Goal: Complete application form: Complete application form

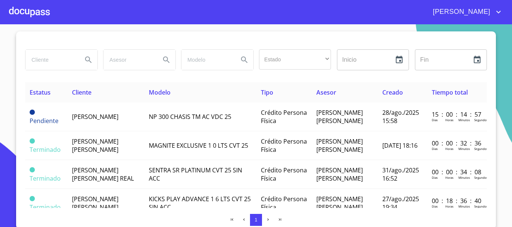
scroll to position [13, 0]
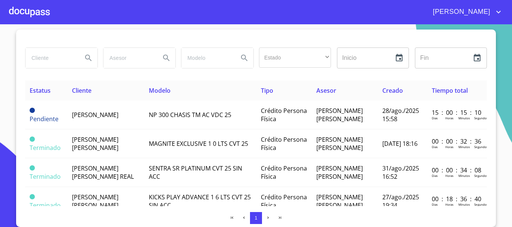
click at [35, 8] on div at bounding box center [29, 12] width 41 height 24
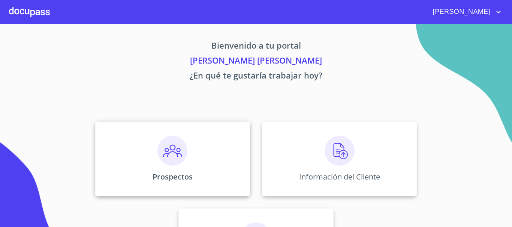
click at [166, 162] on img at bounding box center [172, 151] width 30 height 30
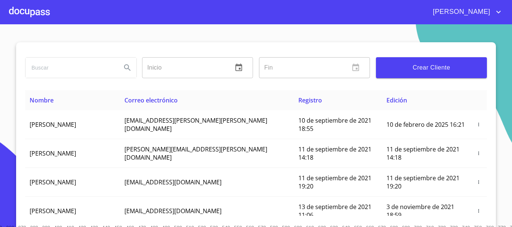
click at [433, 75] on button "Crear Cliente" at bounding box center [431, 67] width 111 height 21
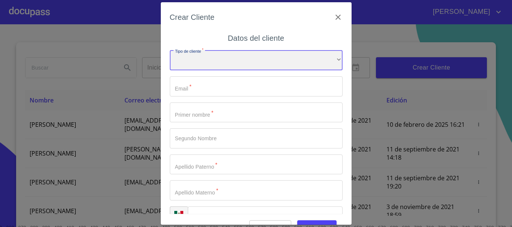
click at [206, 66] on div "​" at bounding box center [256, 60] width 173 height 20
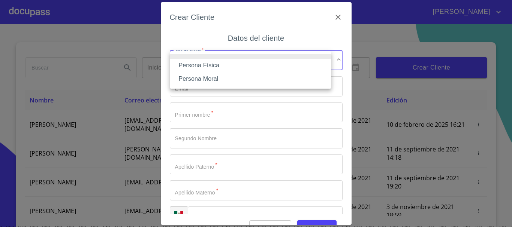
click at [209, 66] on li "Persona Física" at bounding box center [250, 65] width 161 height 13
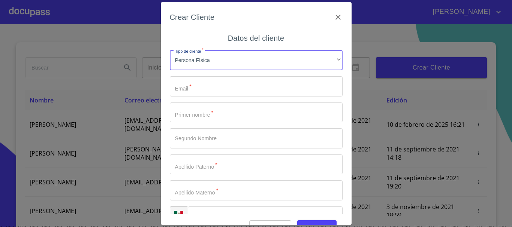
click at [208, 91] on input "Tipo de cliente   *" at bounding box center [256, 86] width 173 height 20
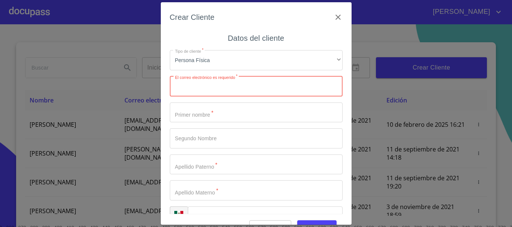
click at [217, 94] on input "Tipo de cliente   *" at bounding box center [256, 86] width 173 height 20
paste input "[EMAIL_ADDRESS][DOMAIN_NAME]"
type input "[EMAIL_ADDRESS][DOMAIN_NAME]"
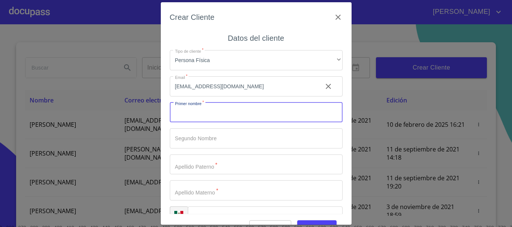
click at [211, 116] on input "Tipo de cliente   *" at bounding box center [256, 113] width 173 height 20
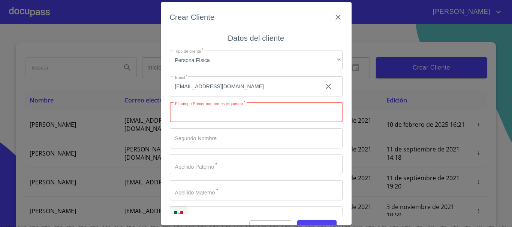
click at [226, 115] on input "Tipo de cliente   *" at bounding box center [256, 113] width 173 height 20
paste input "[EMAIL_ADDRESS][DOMAIN_NAME]"
type input "[EMAIL_ADDRESS][DOMAIN_NAME]"
click at [221, 139] on input "Tipo de cliente   *" at bounding box center [256, 138] width 173 height 20
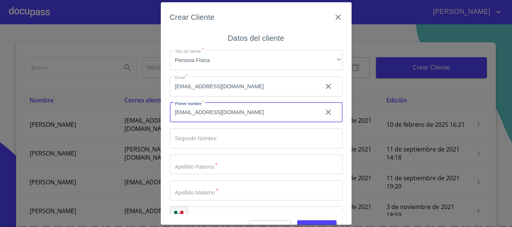
drag, startPoint x: 240, startPoint y: 115, endPoint x: 50, endPoint y: 90, distance: 191.5
click at [50, 90] on div "Crear Cliente Datos del cliente Tipo de cliente   * Persona Física ​ Email   * …" at bounding box center [256, 113] width 512 height 227
type input "j"
type input "[PERSON_NAME]"
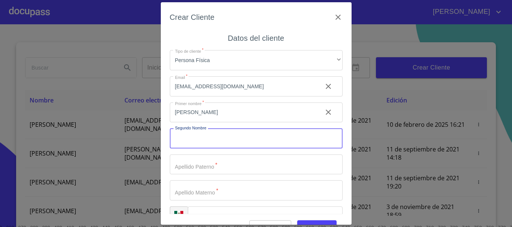
click at [199, 143] on input "Tipo de cliente   *" at bounding box center [256, 138] width 173 height 20
type input "[PERSON_NAME]"
click at [216, 167] on input "Tipo de cliente   *" at bounding box center [256, 165] width 173 height 20
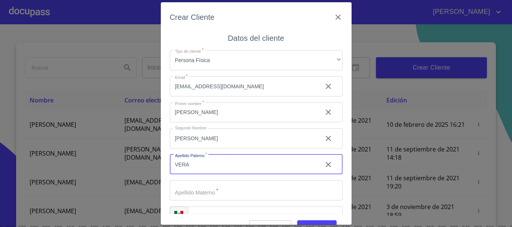
type input "VERA"
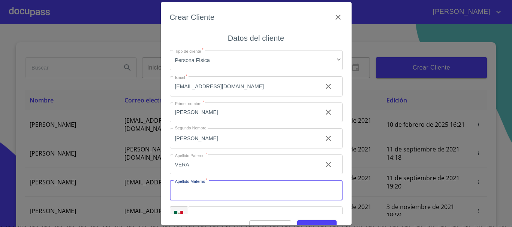
click at [192, 194] on input "Tipo de cliente   *" at bounding box center [256, 191] width 173 height 20
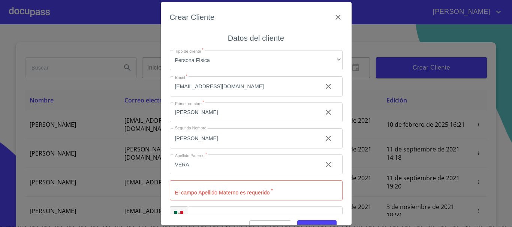
scroll to position [18, 0]
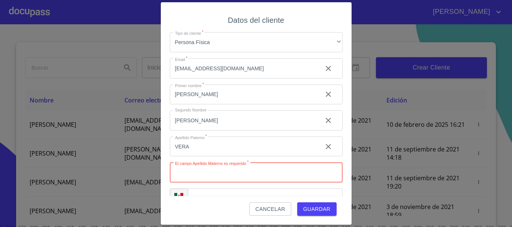
click at [214, 179] on input "Tipo de cliente   *" at bounding box center [256, 173] width 173 height 20
type input "[PERSON_NAME]"
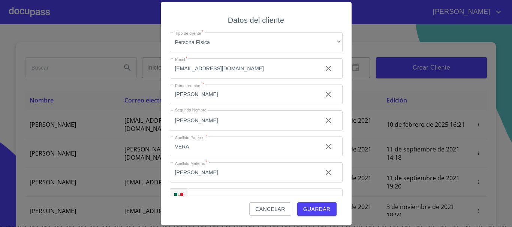
scroll to position [19, 0]
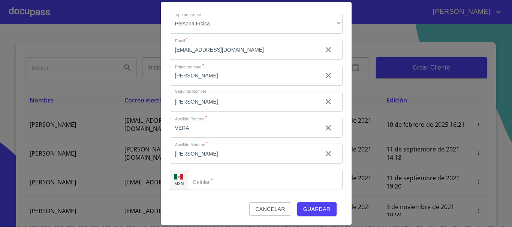
click at [237, 182] on input "Tipo de cliente   *" at bounding box center [265, 180] width 155 height 20
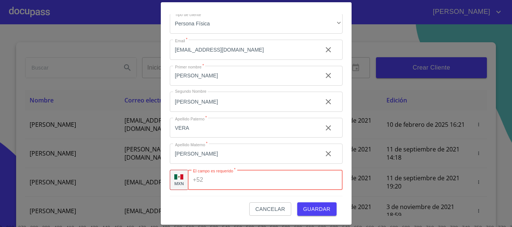
click at [212, 184] on input "Tipo de cliente   *" at bounding box center [274, 180] width 136 height 20
paste input "[PHONE_NUMBER]"
type input "[PHONE_NUMBER]"
click at [338, 175] on div "Crear Cliente Datos del cliente Tipo de cliente   * Persona Física ​ Email   * …" at bounding box center [256, 113] width 191 height 222
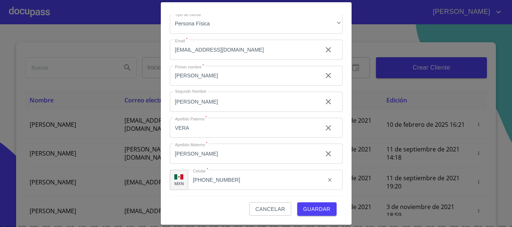
click at [308, 211] on span "Guardar" at bounding box center [316, 209] width 27 height 9
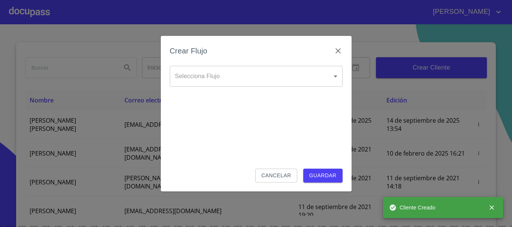
click at [202, 78] on body "[PERSON_NAME] ​ Fin ​ Crear Cliente Nombre Correo electrónico Registro Edición …" at bounding box center [256, 113] width 512 height 227
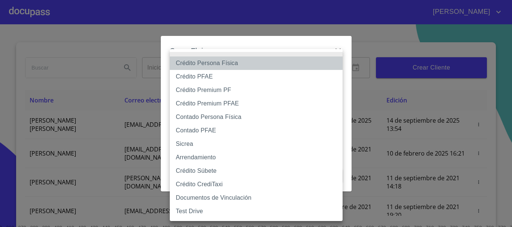
click at [217, 63] on li "Crédito Persona Física" at bounding box center [256, 63] width 173 height 13
type input "6009fb3c7d1714eb8809aa97"
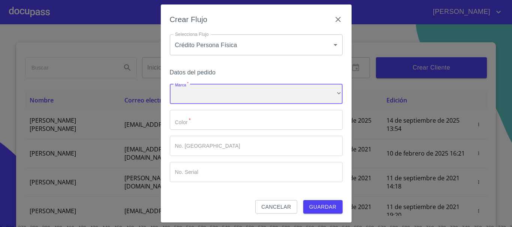
click at [202, 94] on div "​" at bounding box center [256, 94] width 173 height 20
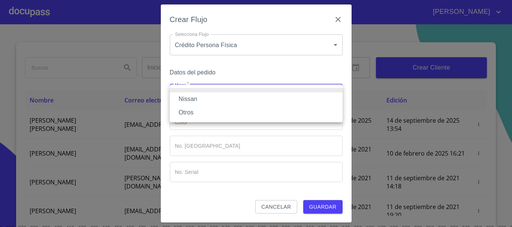
click at [204, 98] on li "Nissan" at bounding box center [256, 99] width 173 height 13
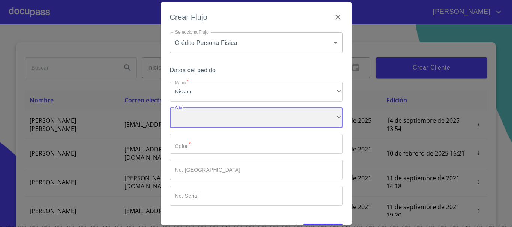
click at [203, 119] on div "​" at bounding box center [256, 118] width 173 height 20
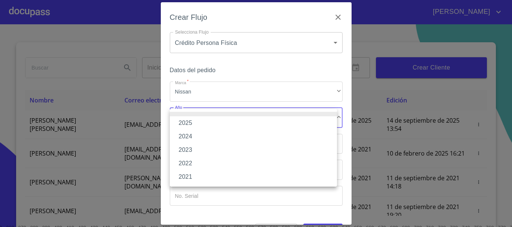
click at [201, 121] on li "2025" at bounding box center [253, 122] width 167 height 13
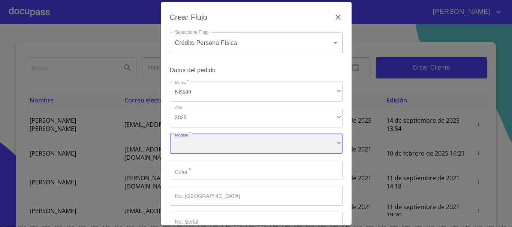
click at [194, 150] on div "​" at bounding box center [256, 144] width 173 height 20
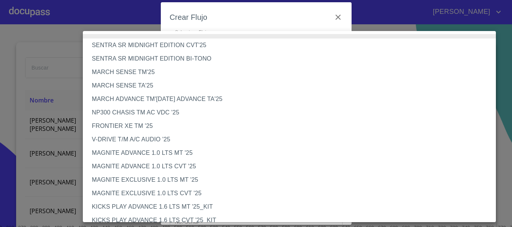
click at [143, 75] on li "MARCH SENSE TM'25" at bounding box center [292, 72] width 418 height 13
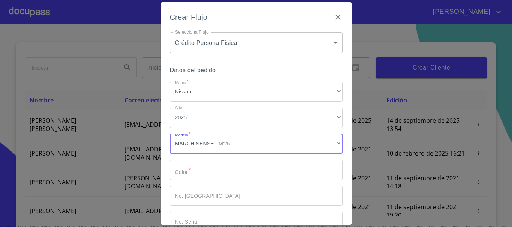
click at [215, 174] on input "Marca   *" at bounding box center [256, 170] width 173 height 20
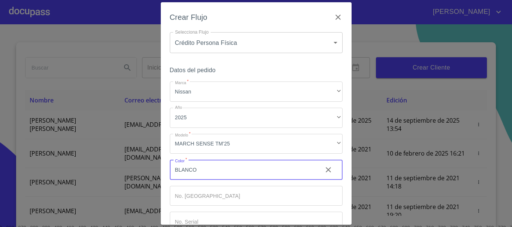
type input "BLANCO"
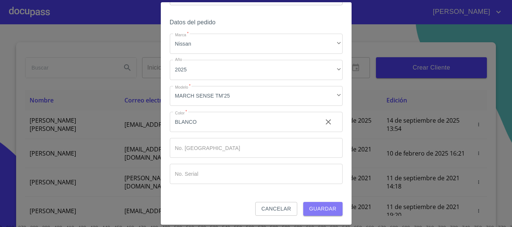
click at [320, 207] on span "Guardar" at bounding box center [322, 209] width 27 height 9
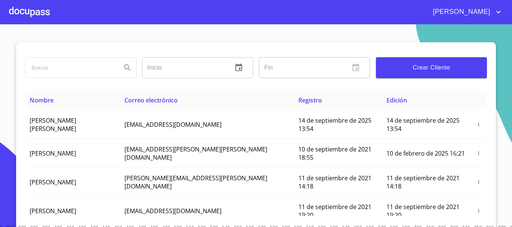
scroll to position [1, 0]
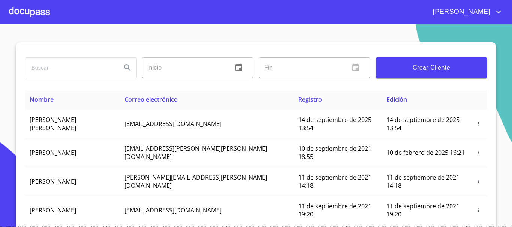
click at [20, 15] on div at bounding box center [29, 12] width 41 height 24
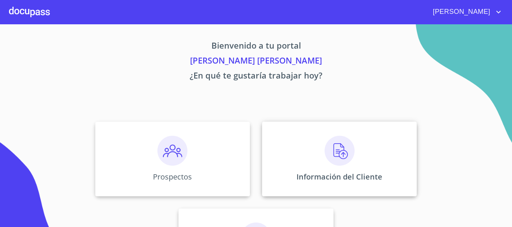
click at [390, 160] on div "Información del Cliente" at bounding box center [339, 159] width 155 height 75
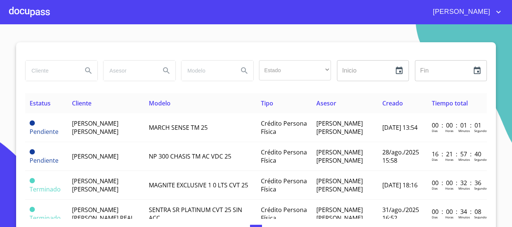
scroll to position [13, 0]
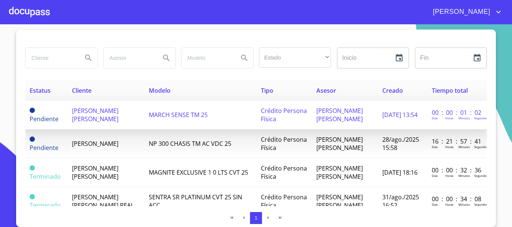
click at [87, 116] on span "[PERSON_NAME] [PERSON_NAME]" at bounding box center [95, 115] width 46 height 16
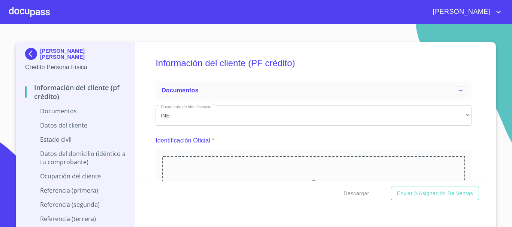
scroll to position [8, 0]
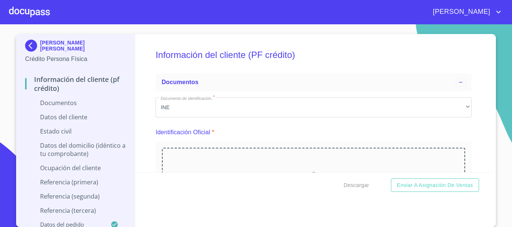
click at [490, 171] on div "[PERSON_NAME] [PERSON_NAME] Crédito Persona Física Información del cliente (PF …" at bounding box center [255, 130] width 479 height 193
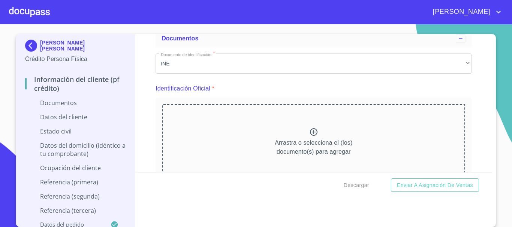
scroll to position [45, 0]
click at [309, 125] on div "Arrastra o selecciona el (los) documento(s) para agregar" at bounding box center [313, 141] width 303 height 76
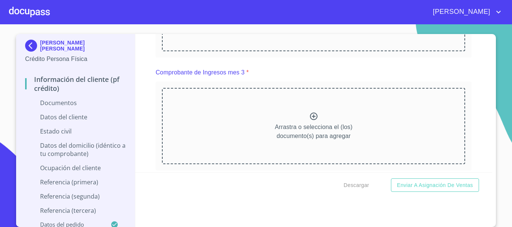
scroll to position [554, 0]
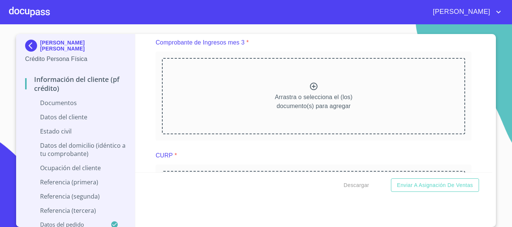
scroll to position [829, 0]
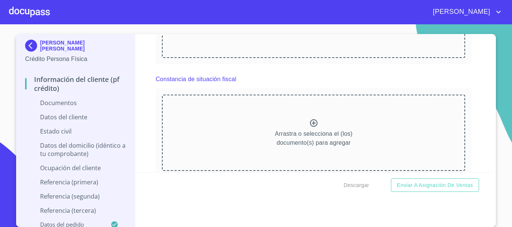
scroll to position [1208, 0]
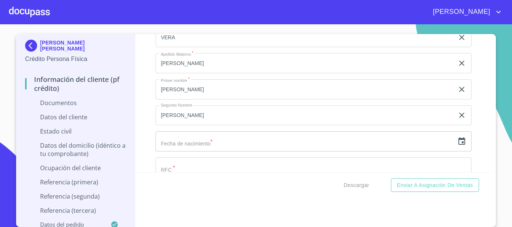
scroll to position [1588, 0]
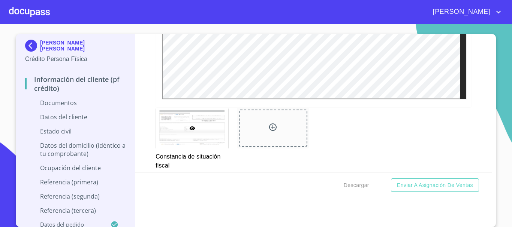
scroll to position [1603, 0]
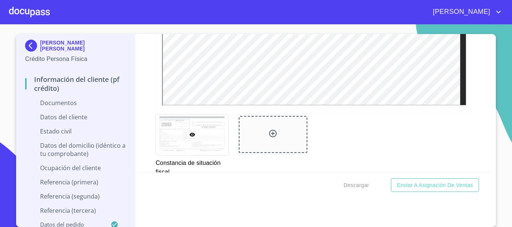
click at [490, 29] on section "[PERSON_NAME] [PERSON_NAME] Crédito Persona Física Información del cliente (PF …" at bounding box center [256, 125] width 512 height 203
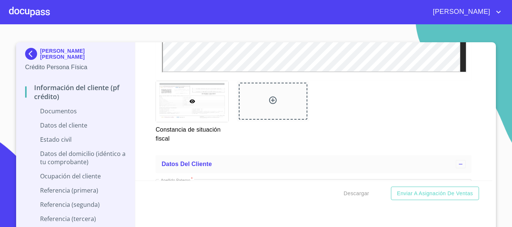
scroll to position [1486, 0]
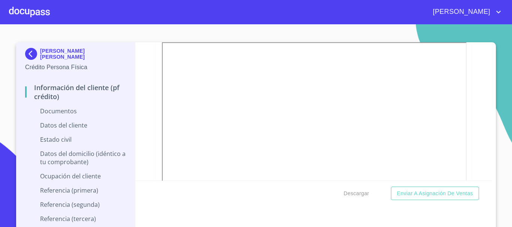
scroll to position [379, 0]
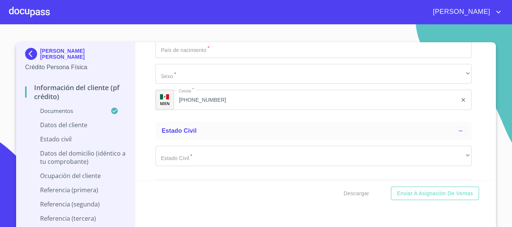
scroll to position [2408, 0]
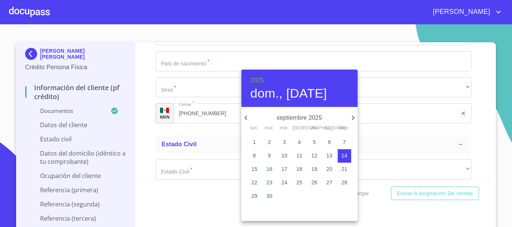
click at [255, 78] on h6 "2025" at bounding box center [256, 80] width 13 height 10
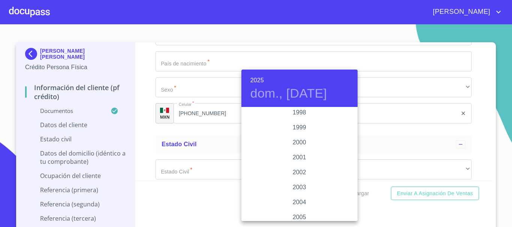
scroll to position [1036, 0]
click at [311, 142] on div "1996" at bounding box center [299, 143] width 116 height 15
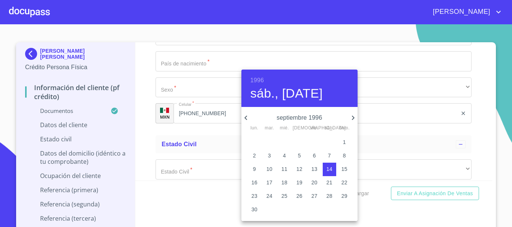
click at [354, 119] on icon "button" at bounding box center [352, 117] width 9 height 9
click at [344, 139] on p "3" at bounding box center [344, 142] width 3 height 7
type input "3 de nov. de 1996"
click at [477, 160] on div at bounding box center [256, 113] width 512 height 227
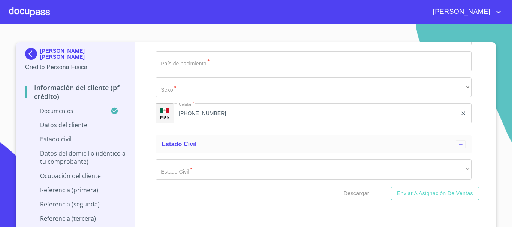
scroll to position [2489, 0]
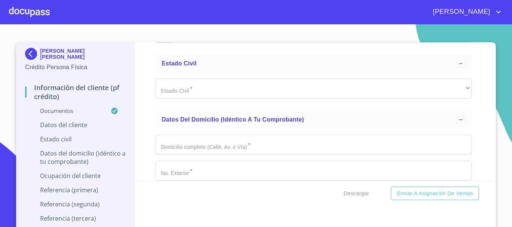
paste input "VEMJ961103"
type input "VEMJ961103EV0"
click at [136, 113] on div "Información del cliente (PF crédito) Documentos Documento de identificación.   …" at bounding box center [313, 111] width 357 height 139
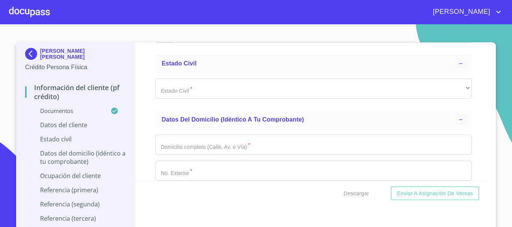
paste input "VEMJ961103HJCRCR02"
type input "VEMJ961103HJCRCR02"
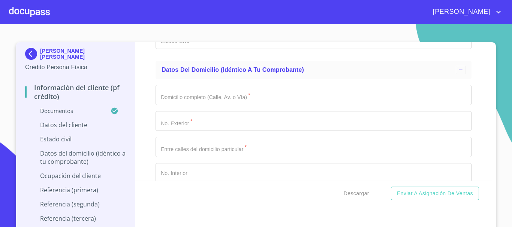
scroll to position [2554, 0]
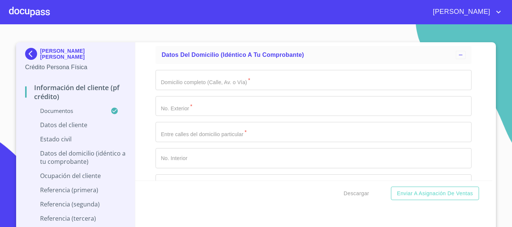
type input "2337686645"
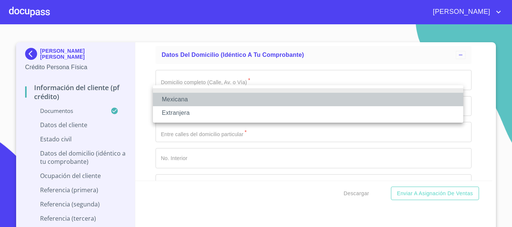
click at [186, 105] on li "Mexicana" at bounding box center [308, 99] width 310 height 13
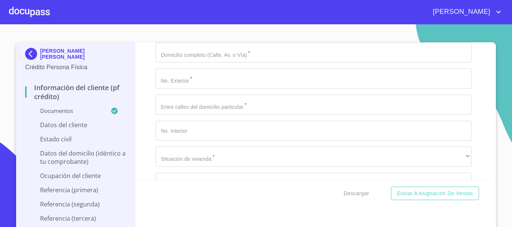
scroll to position [2614, 0]
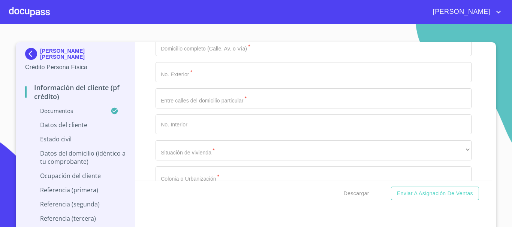
type input "[GEOGRAPHIC_DATA]"
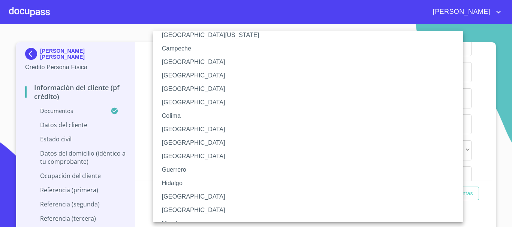
scroll to position [42, 0]
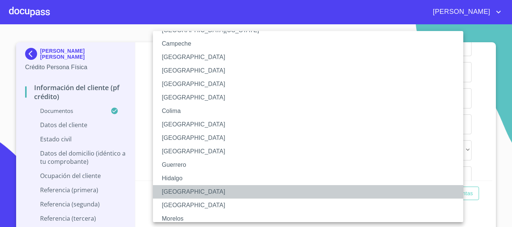
click at [184, 193] on li "[GEOGRAPHIC_DATA]" at bounding box center [311, 191] width 316 height 13
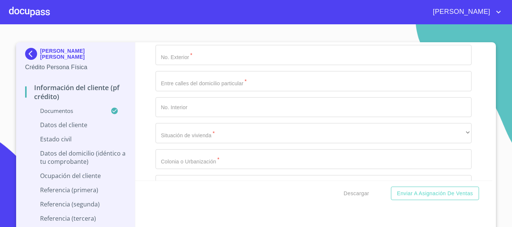
scroll to position [2644, 0]
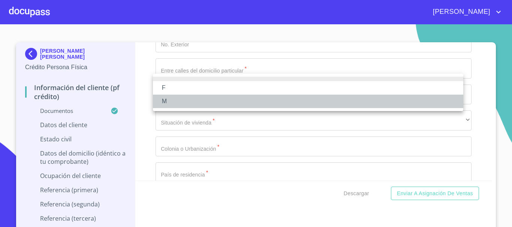
click at [187, 99] on li "M" at bounding box center [308, 101] width 310 height 13
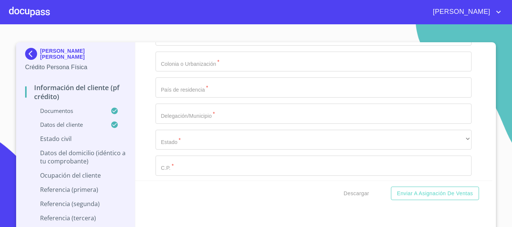
scroll to position [2744, 0]
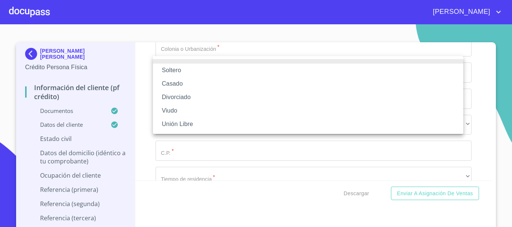
click at [187, 71] on li "Soltero" at bounding box center [308, 70] width 310 height 13
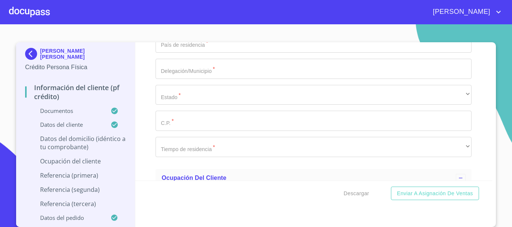
scroll to position [2789, 0]
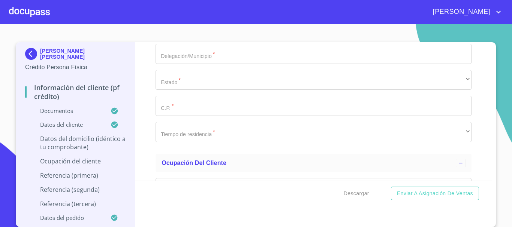
type input "HIDALGO"
type input "147"
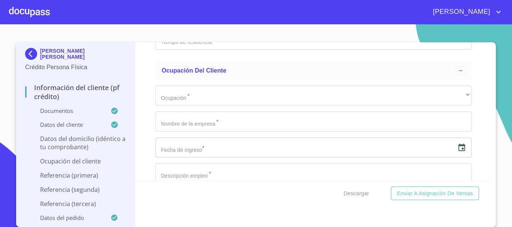
scroll to position [2894, 0]
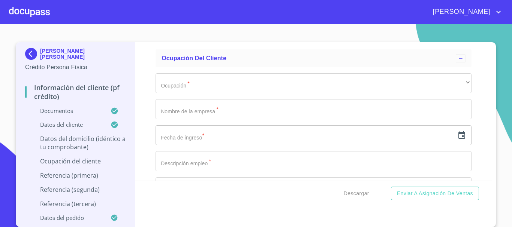
type input "[PERSON_NAME] Y 5 [PERSON_NAME]"
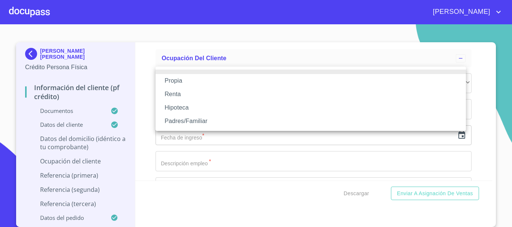
click at [194, 84] on li "Propia" at bounding box center [310, 80] width 310 height 13
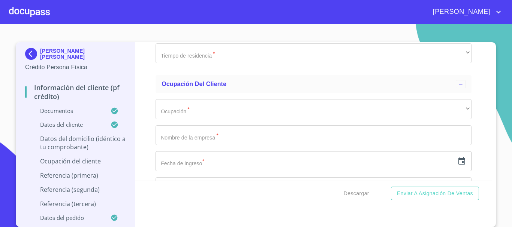
type input "$1,000,000"
click at [146, 137] on div "Información del cliente (PF crédito) Documentos Documento de identificación.   …" at bounding box center [313, 111] width 357 height 139
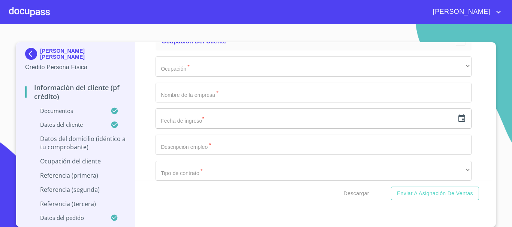
scroll to position [2938, 0]
type input "ATOTONILCO"
type input "[GEOGRAPHIC_DATA]"
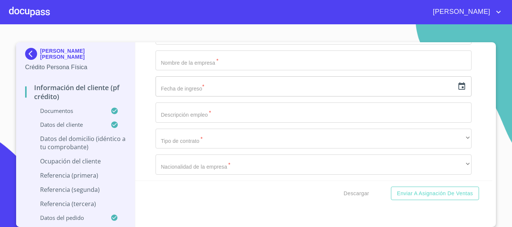
scroll to position [2983, 0]
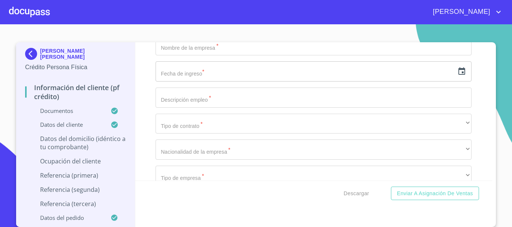
type input "ATOTONILQUILLO"
click at [492, 45] on div "[PERSON_NAME] [PERSON_NAME] Crédito Persona Física Información del cliente (PF …" at bounding box center [255, 134] width 479 height 185
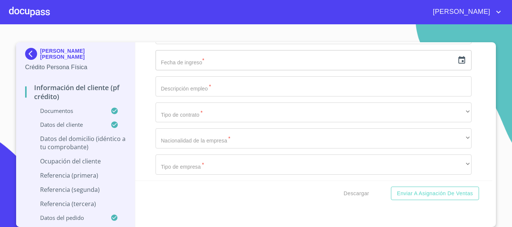
scroll to position [2998, 0]
type input "CHAPALA"
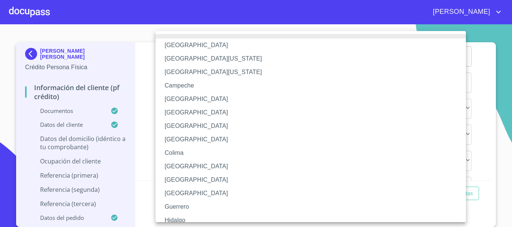
scroll to position [108, 0]
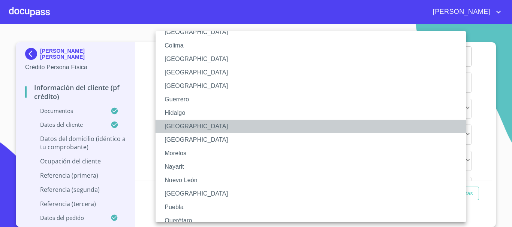
click at [181, 126] on li "[GEOGRAPHIC_DATA]" at bounding box center [313, 126] width 316 height 13
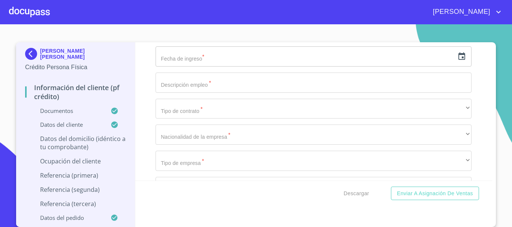
type input "45930"
click at [271, 184] on div "Descargar Enviar a Asignación de Ventas" at bounding box center [313, 193] width 357 height 25
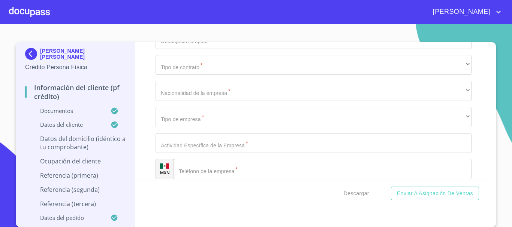
scroll to position [3043, 0]
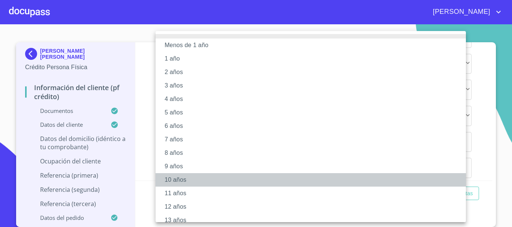
click at [191, 175] on li "10 años" at bounding box center [313, 179] width 316 height 13
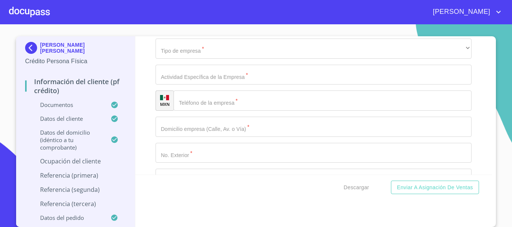
scroll to position [3118, 0]
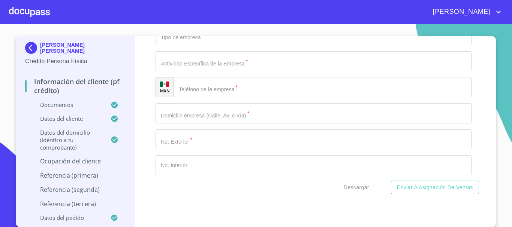
click at [141, 68] on div "Información del cliente (PF crédito) Documentos Documento de identificación.   …" at bounding box center [313, 105] width 357 height 139
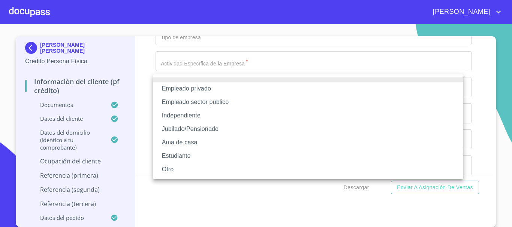
click at [205, 90] on li "Empleado privado" at bounding box center [308, 88] width 310 height 13
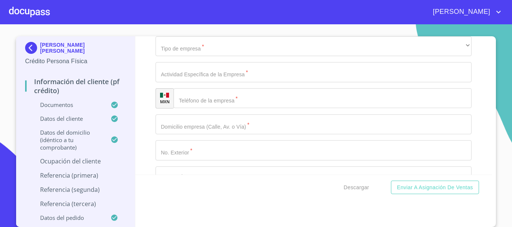
scroll to position [3148, 0]
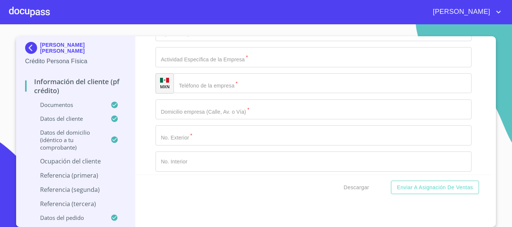
type input "LABORATORIOS PISA"
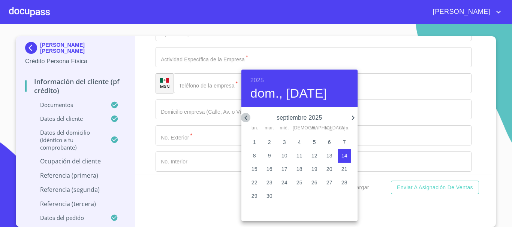
click at [243, 118] on icon "button" at bounding box center [245, 117] width 9 height 9
click at [258, 80] on h6 "2025" at bounding box center [256, 80] width 13 height 10
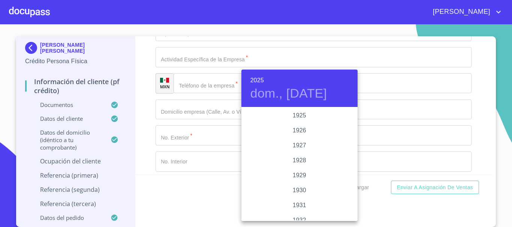
scroll to position [1453, 0]
click at [298, 130] on div "2023" at bounding box center [299, 130] width 116 height 15
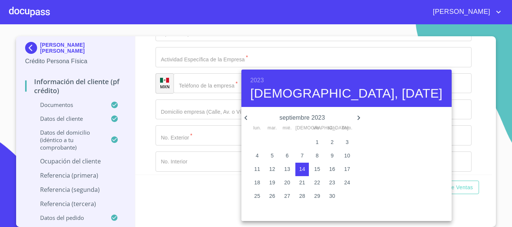
click at [244, 119] on icon "button" at bounding box center [245, 117] width 9 height 9
click at [354, 121] on icon "button" at bounding box center [358, 117] width 9 height 9
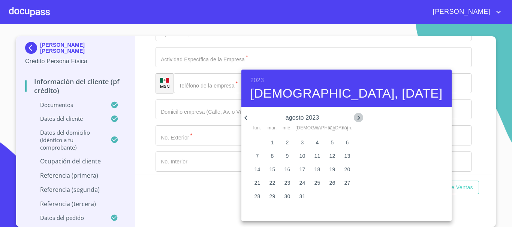
click at [354, 121] on icon "button" at bounding box center [358, 117] width 9 height 9
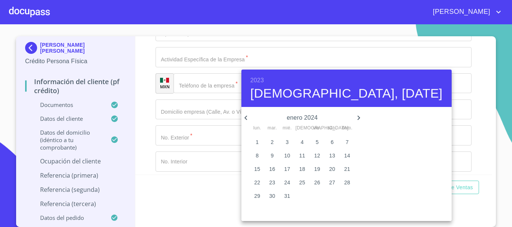
click at [243, 117] on icon "button" at bounding box center [245, 117] width 9 height 9
click at [331, 168] on p "16" at bounding box center [332, 169] width 6 height 7
type input "16 de dic. de 2023"
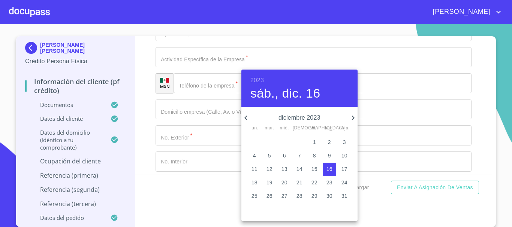
click at [137, 118] on div at bounding box center [256, 113] width 512 height 227
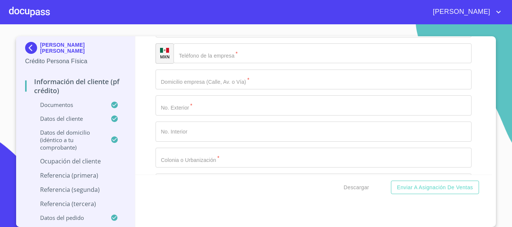
scroll to position [3193, 0]
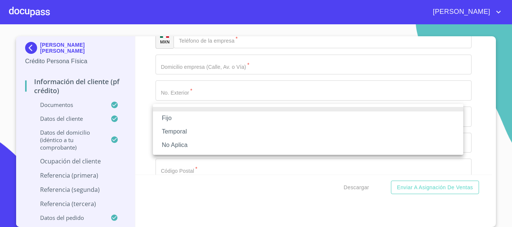
click at [190, 92] on div at bounding box center [256, 113] width 512 height 227
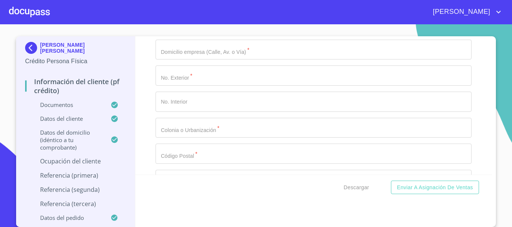
scroll to position [3223, 0]
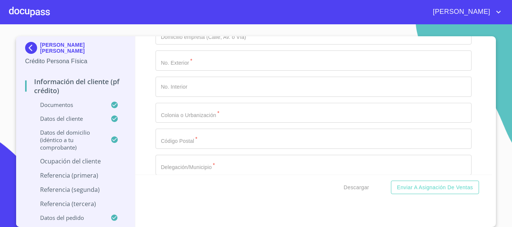
type input "QUIMICO DE VALIDACION"
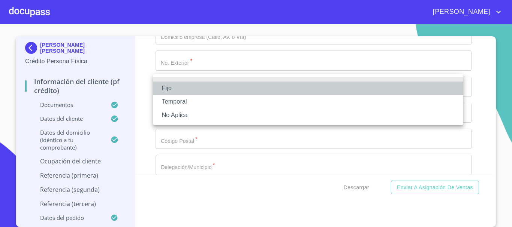
click at [191, 90] on li "Fijo" at bounding box center [308, 88] width 310 height 13
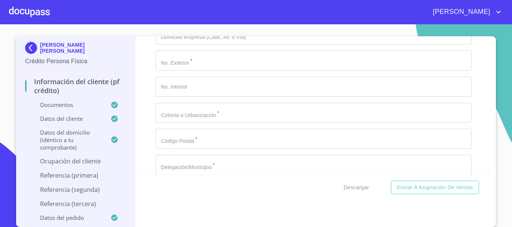
type input "18000"
click at [149, 127] on div "Información del cliente (PF crédito) Documentos Documento de identificación.   …" at bounding box center [313, 105] width 357 height 139
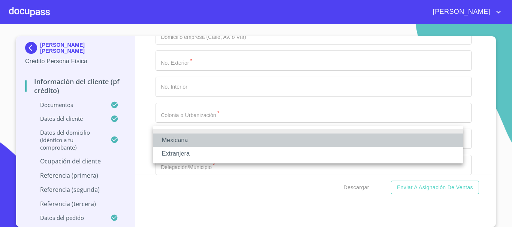
click at [218, 145] on li "Mexicana" at bounding box center [308, 140] width 310 height 13
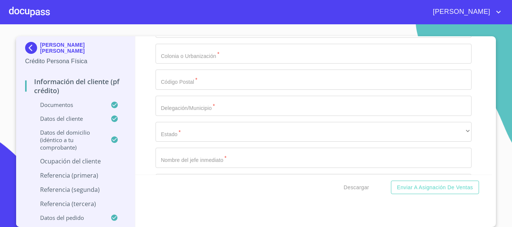
scroll to position [3283, 0]
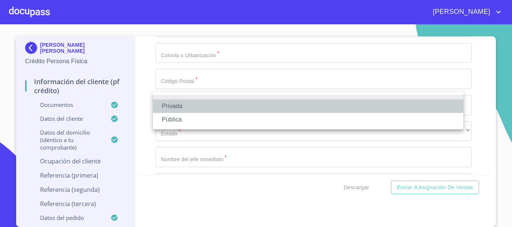
click at [187, 108] on li "Privada" at bounding box center [308, 106] width 310 height 13
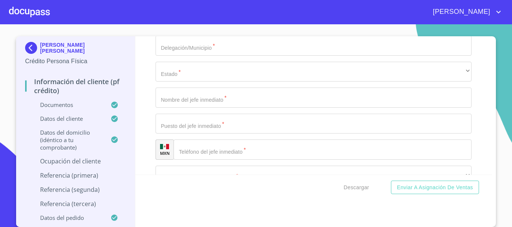
scroll to position [3343, 0]
type input "FARMACEUTICA"
click at [137, 96] on div "Información del cliente (PF crédito) Documentos Documento de identificación.   …" at bounding box center [313, 105] width 357 height 139
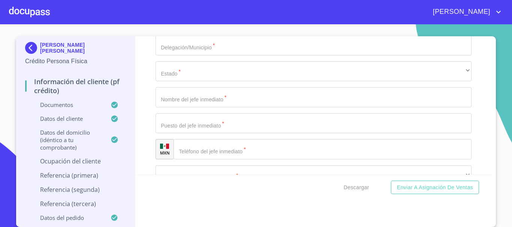
paste input "[PHONE_NUMBER]"
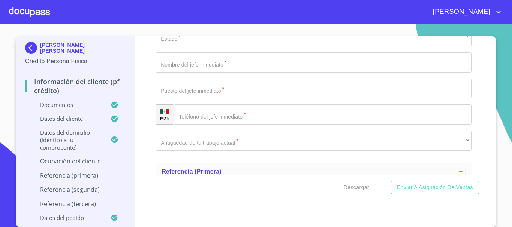
scroll to position [3393, 0]
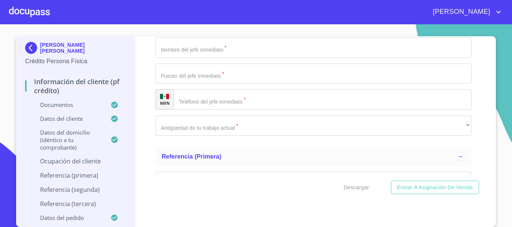
type input "[PHONE_NUMBER]"
paste input "[PERSON_NAME]. a [GEOGRAPHIC_DATA][PERSON_NAME]"
type input "[PERSON_NAME]. a [GEOGRAPHIC_DATA][PERSON_NAME]"
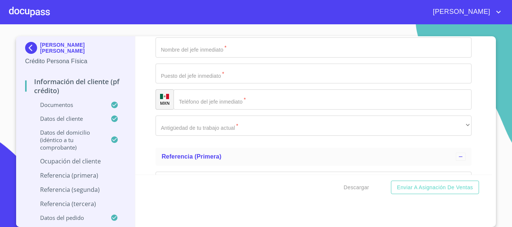
type input "7000"
click at [475, 98] on div "Información del cliente (PF crédito) Documentos Documento de identificación.   …" at bounding box center [313, 105] width 357 height 139
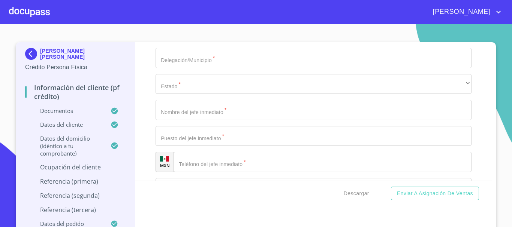
scroll to position [3333, 0]
drag, startPoint x: 221, startPoint y: 111, endPoint x: 173, endPoint y: 110, distance: 47.6
drag, startPoint x: 191, startPoint y: 109, endPoint x: 245, endPoint y: 112, distance: 53.6
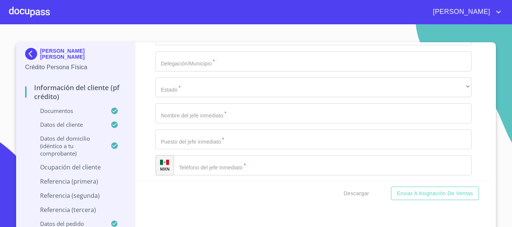
click at [151, 95] on div "Información del cliente (PF crédito) Documentos Documento de identificación.   …" at bounding box center [313, 111] width 357 height 139
type input "3"
paste input "[PHONE_NUMBER]"
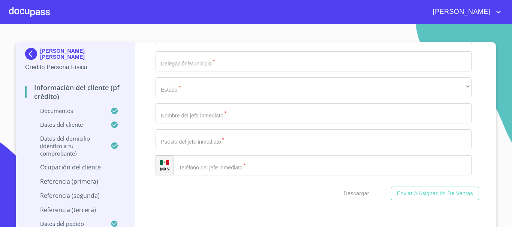
type input "[PHONE_NUMBER]"
click at [143, 84] on div "Información del cliente (PF crédito) Documentos Documento de identificación.   …" at bounding box center [313, 111] width 357 height 139
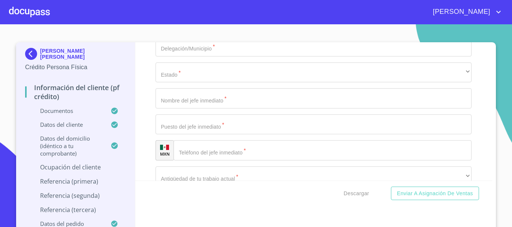
click at [483, 176] on div "Información del cliente (PF crédito) Documentos Documento de identificación.   …" at bounding box center [313, 111] width 357 height 139
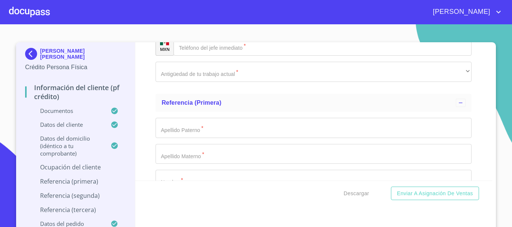
scroll to position [3468, 0]
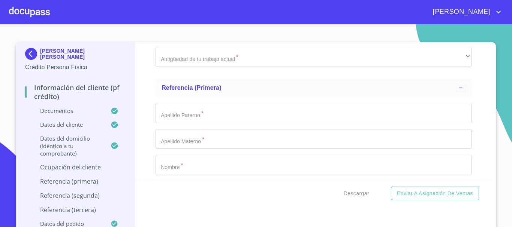
type input "SANTA CRUZ DE LAS FLORES"
type input "45640"
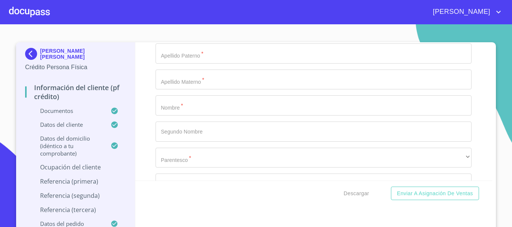
scroll to position [3543, 0]
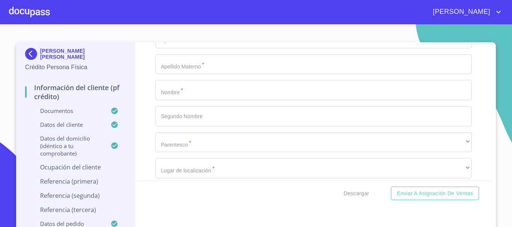
type input "TLAJOMULCO [PERSON_NAME]"
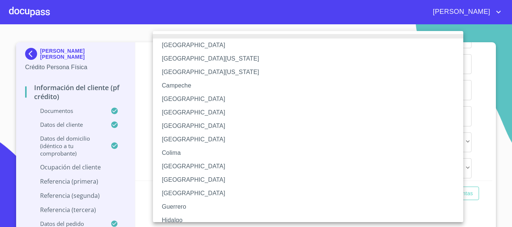
scroll to position [108, 0]
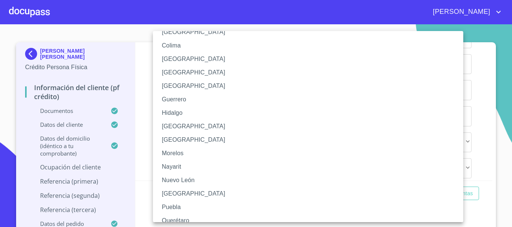
click at [177, 126] on li "[GEOGRAPHIC_DATA]" at bounding box center [311, 126] width 316 height 13
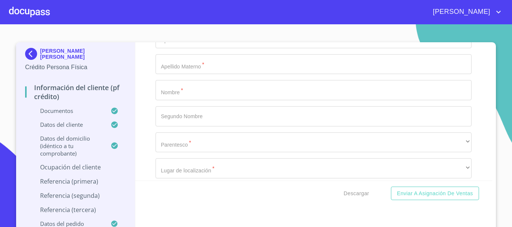
type input "[PERSON_NAME]"
type input "INGENIERO DE VALIDACION"
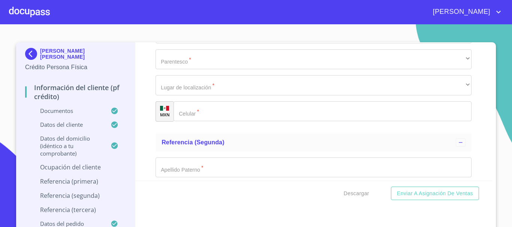
scroll to position [3633, 0]
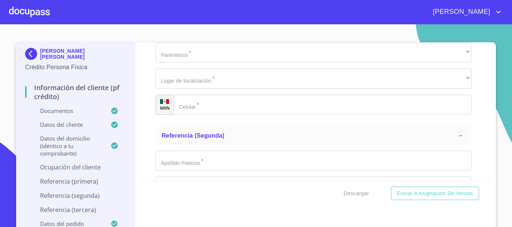
type input "[PHONE_NUMBER]"
click at [150, 112] on div "Información del cliente (PF crédito) Documentos Documento de identificación.   …" at bounding box center [313, 111] width 357 height 139
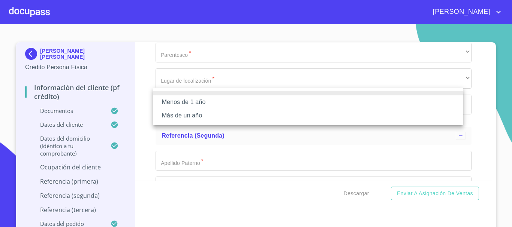
click at [190, 112] on li "Más de un año" at bounding box center [308, 115] width 310 height 13
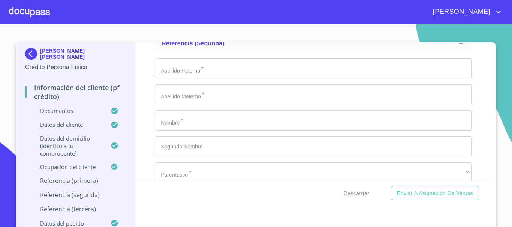
scroll to position [3722, 0]
type input "[PERSON_NAME]"
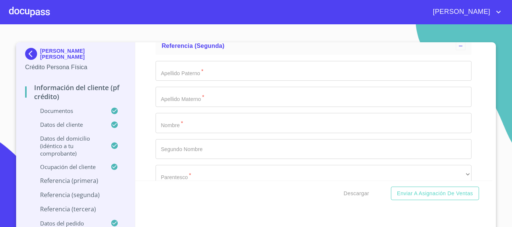
type input "[PERSON_NAME]"
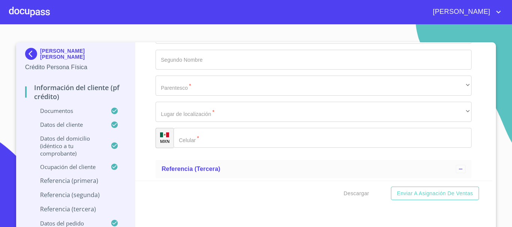
scroll to position [3812, 0]
type input "[PERSON_NAME]"
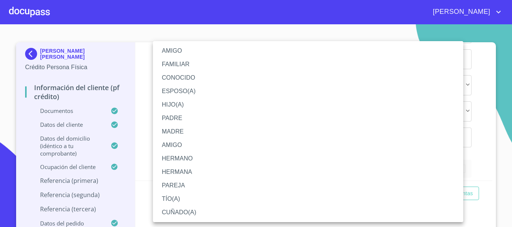
click at [192, 52] on li "AMIGO" at bounding box center [308, 50] width 310 height 13
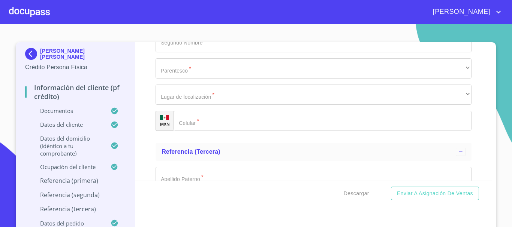
scroll to position [3842, 0]
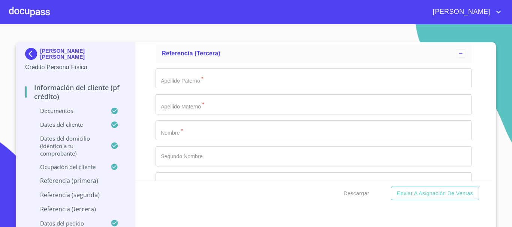
scroll to position [3932, 0]
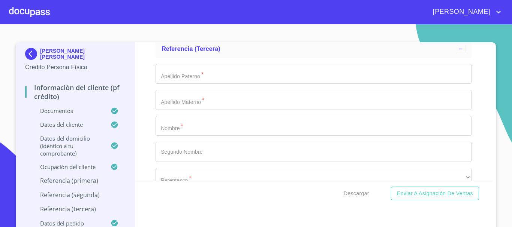
type input "[PHONE_NUMBER]"
type input "CRISTIAN"
type input "[PERSON_NAME]"
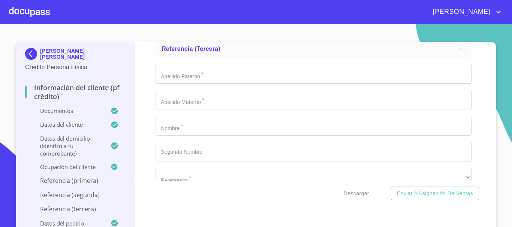
type input "[PERSON_NAME]"
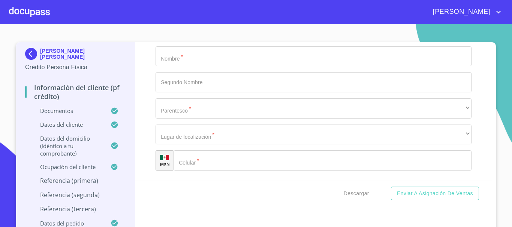
scroll to position [4007, 0]
type input "[PERSON_NAME]"
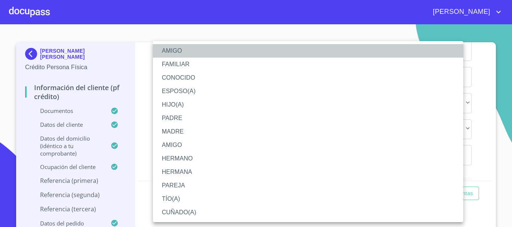
click at [174, 54] on li "AMIGO" at bounding box center [308, 50] width 310 height 13
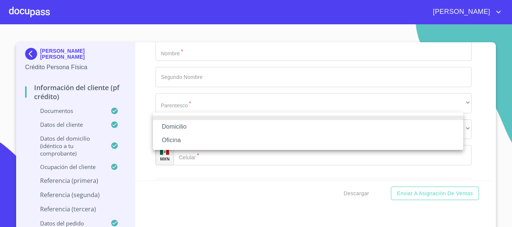
click at [186, 128] on li "Domicilio" at bounding box center [308, 126] width 310 height 13
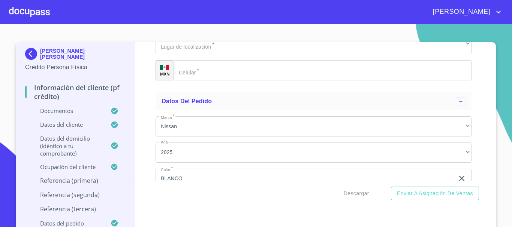
scroll to position [4122, 0]
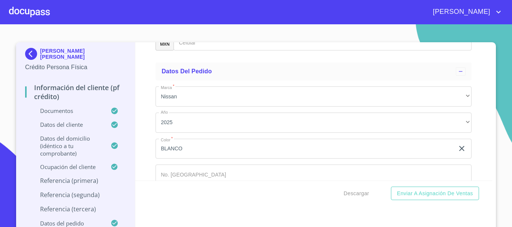
type input "[PHONE_NUMBER]"
click at [150, 103] on div "Información del cliente (PF crédito) Documentos Documento de identificación.   …" at bounding box center [313, 111] width 357 height 139
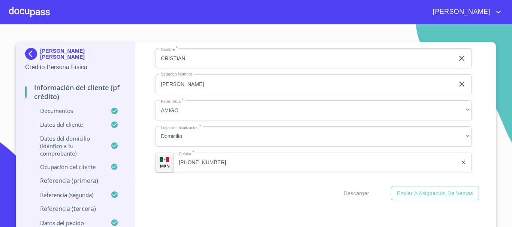
scroll to position [3772, 0]
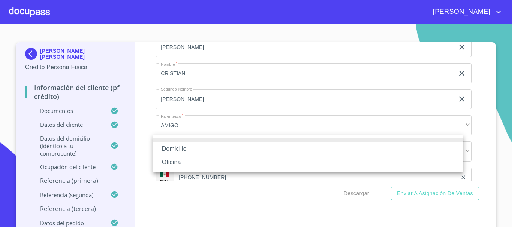
click at [203, 150] on li "Domicilio" at bounding box center [308, 148] width 310 height 13
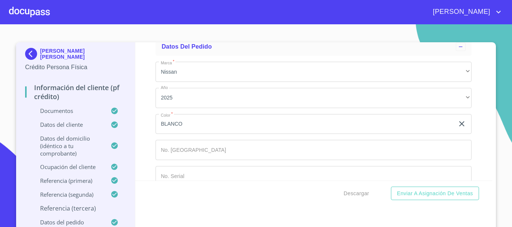
scroll to position [4162, 0]
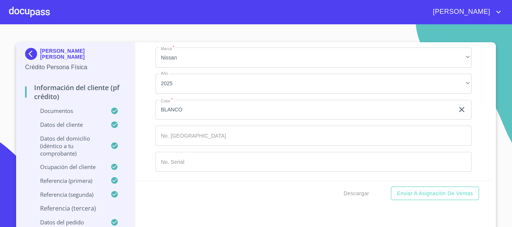
type input "[PERSON_NAME]"
drag, startPoint x: 185, startPoint y: 45, endPoint x: 185, endPoint y: 49, distance: 4.1
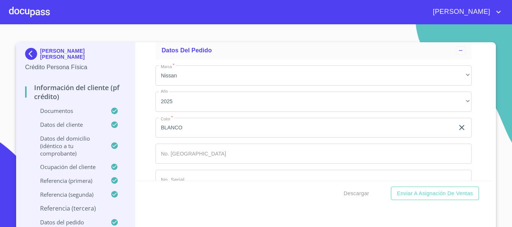
scroll to position [4132, 0]
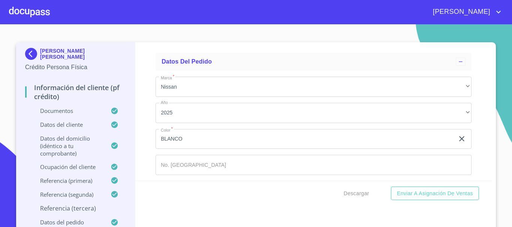
type input "MARIN"
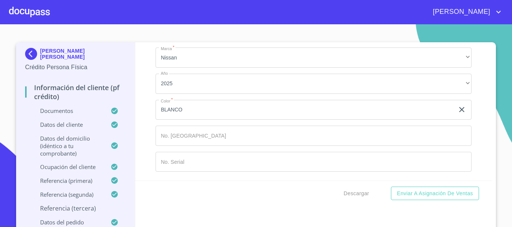
scroll to position [4232, 0]
type input "RAMIREZ"
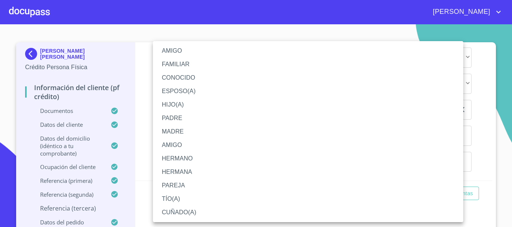
click at [205, 65] on li "FAMILIAR" at bounding box center [308, 64] width 310 height 13
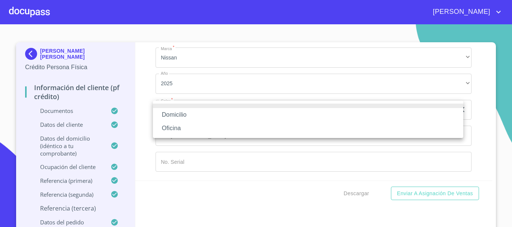
click at [190, 114] on li "Domicilio" at bounding box center [308, 114] width 310 height 13
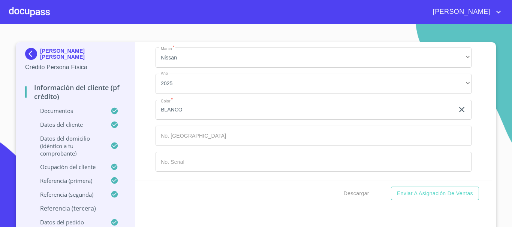
click at [194, 12] on input "Documento de identificación.   *" at bounding box center [322, 1] width 298 height 20
type input "[PHONE_NUMBER]"
click at [357, 193] on span "Descargar" at bounding box center [355, 193] width 25 height 9
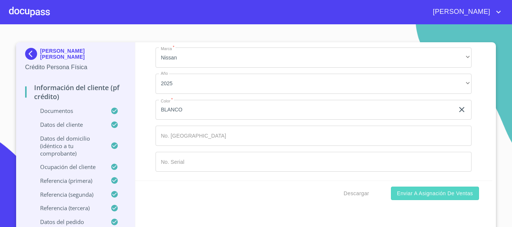
click at [434, 196] on span "Enviar a Asignación de Ventas" at bounding box center [435, 193] width 76 height 9
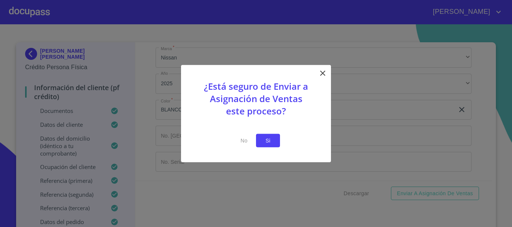
click at [275, 142] on button "Si" at bounding box center [268, 141] width 24 height 14
